Goal: Information Seeking & Learning: Learn about a topic

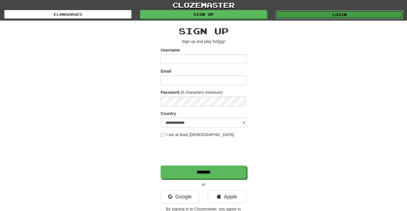
click at [334, 12] on link "Login" at bounding box center [339, 14] width 127 height 9
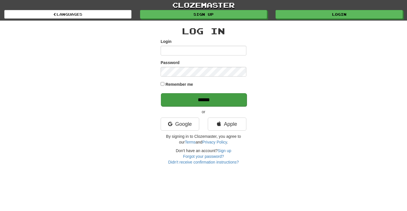
type input "******"
click at [230, 100] on input "******" at bounding box center [204, 99] width 86 height 13
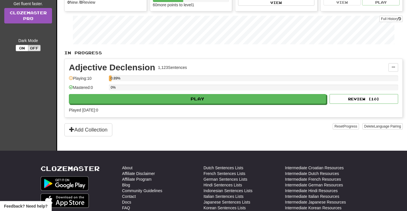
scroll to position [85, 0]
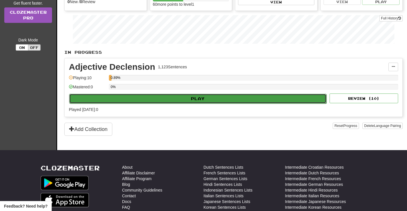
click at [160, 97] on button "Play" at bounding box center [197, 99] width 257 height 10
select select "**"
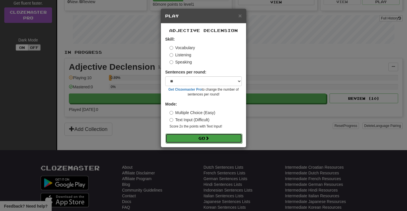
click at [205, 140] on button "Go" at bounding box center [203, 138] width 77 height 10
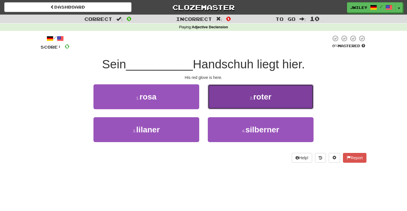
click at [238, 93] on button "2 . roter" at bounding box center [261, 96] width 106 height 25
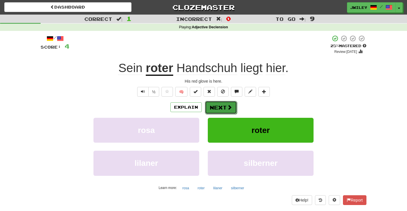
click at [225, 107] on button "Next" at bounding box center [221, 107] width 32 height 13
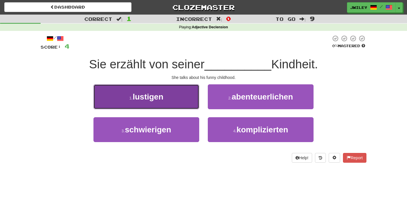
click at [164, 99] on button "1 . lustigen" at bounding box center [146, 96] width 106 height 25
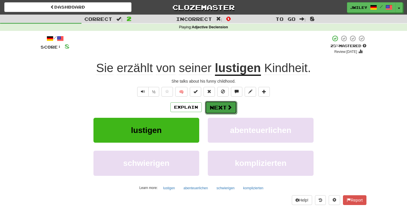
click at [223, 112] on button "Next" at bounding box center [221, 107] width 32 height 13
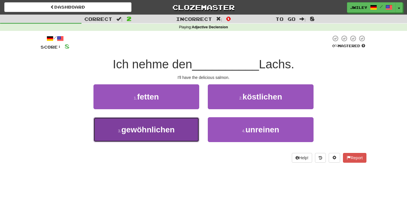
click at [170, 133] on span "gewöhnlichen" at bounding box center [147, 129] width 53 height 9
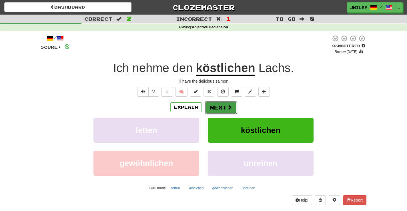
click at [219, 105] on button "Next" at bounding box center [221, 107] width 32 height 13
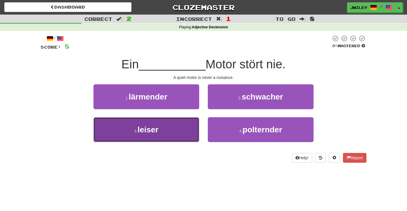
click at [177, 136] on button "3 . leiser" at bounding box center [146, 129] width 106 height 25
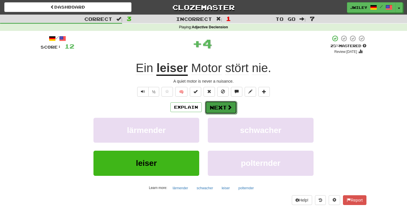
click at [224, 107] on button "Next" at bounding box center [221, 107] width 32 height 13
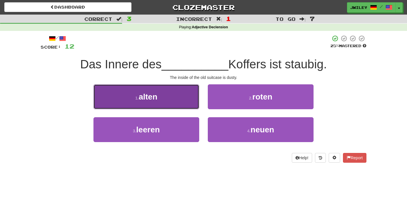
click at [177, 101] on button "1 . alten" at bounding box center [146, 96] width 106 height 25
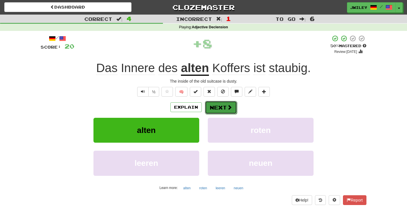
click at [215, 107] on button "Next" at bounding box center [221, 107] width 32 height 13
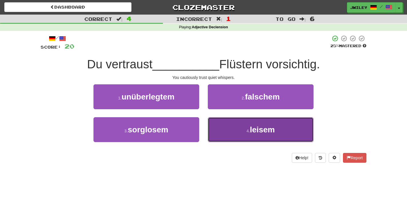
click at [243, 135] on button "4 . leisem" at bounding box center [261, 129] width 106 height 25
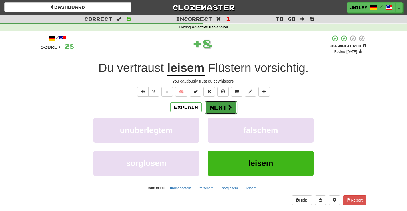
click at [223, 108] on button "Next" at bounding box center [221, 107] width 32 height 13
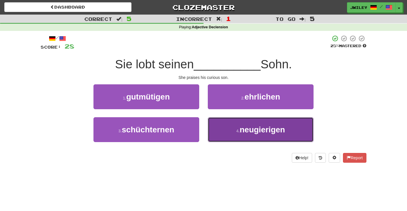
click at [230, 128] on button "4 . neugierigen" at bounding box center [261, 129] width 106 height 25
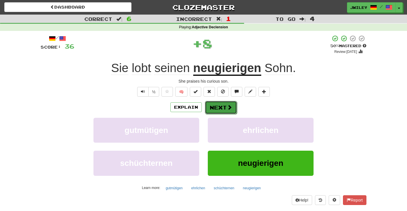
click at [221, 108] on button "Next" at bounding box center [221, 107] width 32 height 13
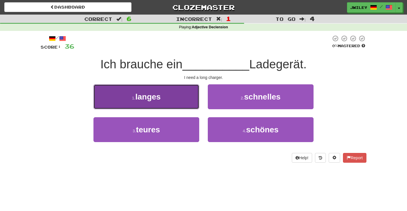
click at [176, 97] on button "1 . langes" at bounding box center [146, 96] width 106 height 25
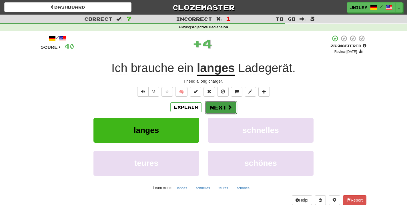
click at [210, 107] on button "Next" at bounding box center [221, 107] width 32 height 13
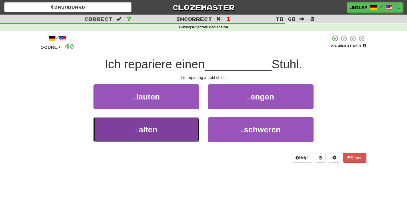
click at [166, 132] on button "3 . alten" at bounding box center [146, 129] width 106 height 25
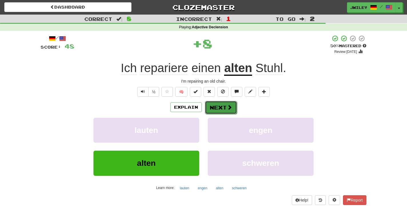
click at [211, 107] on button "Next" at bounding box center [221, 107] width 32 height 13
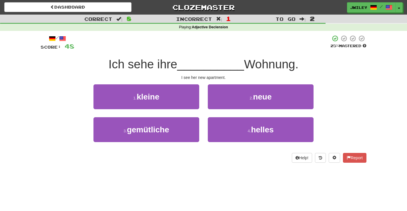
scroll to position [2, 0]
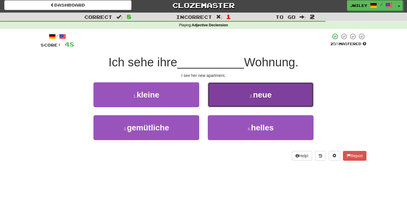
click at [237, 93] on button "2 . neue" at bounding box center [261, 94] width 106 height 25
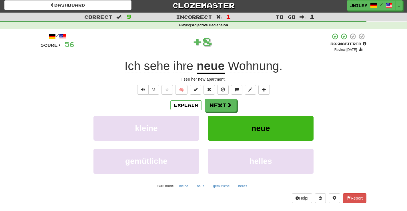
click at [213, 98] on div "/ Score: 56 + 8 50 % Mastered Review: 2025-08-31 Ich sehe ihre neue Wohnung . I…" at bounding box center [204, 118] width 326 height 170
click at [213, 101] on button "Next" at bounding box center [221, 105] width 32 height 13
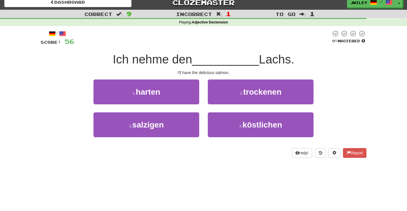
scroll to position [5, 0]
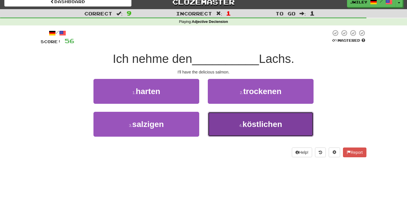
click at [225, 124] on button "4 . köstlichen" at bounding box center [261, 124] width 106 height 25
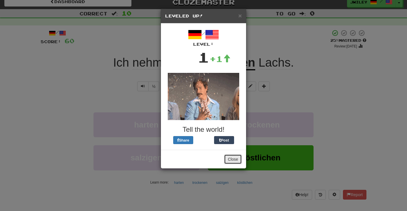
click at [233, 161] on button "Close" at bounding box center [233, 159] width 18 height 10
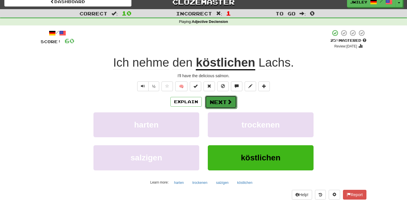
click at [223, 101] on button "Next" at bounding box center [221, 101] width 32 height 13
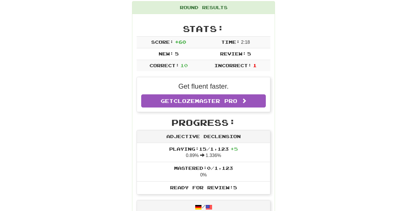
scroll to position [0, 0]
